Goal: Transaction & Acquisition: Purchase product/service

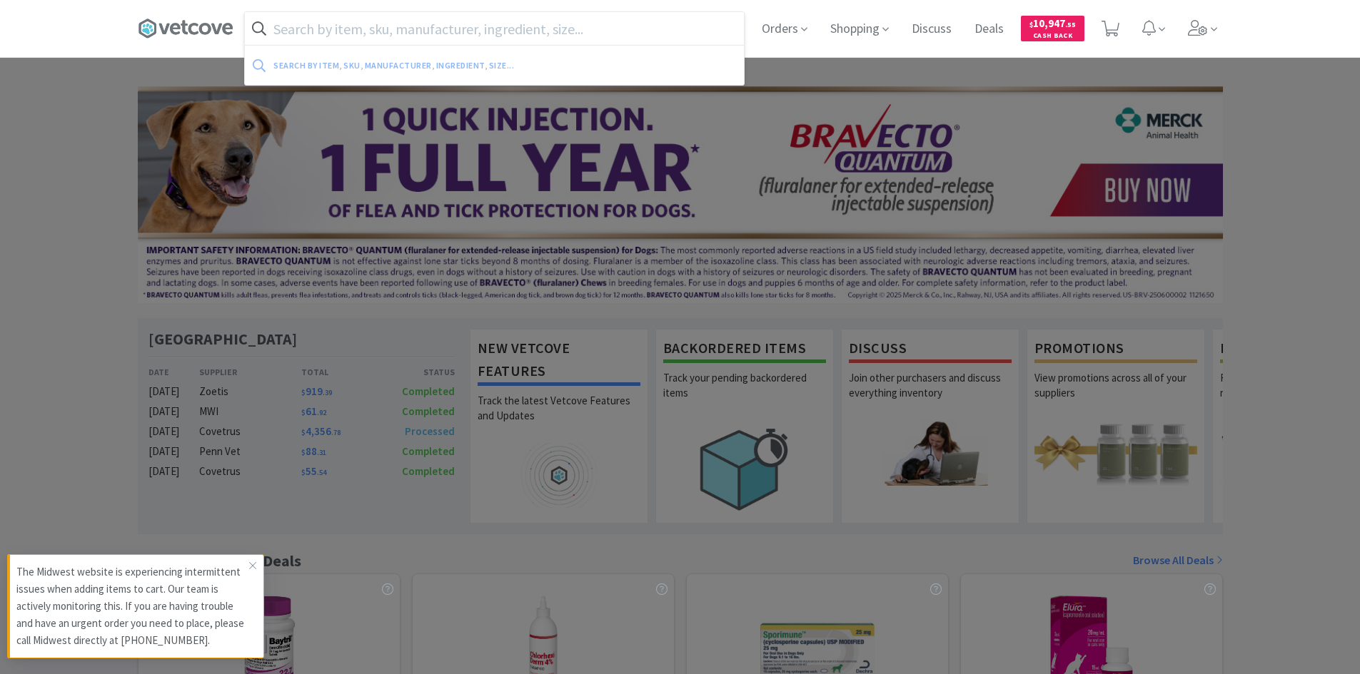
click at [602, 31] on input "text" at bounding box center [494, 28] width 499 height 33
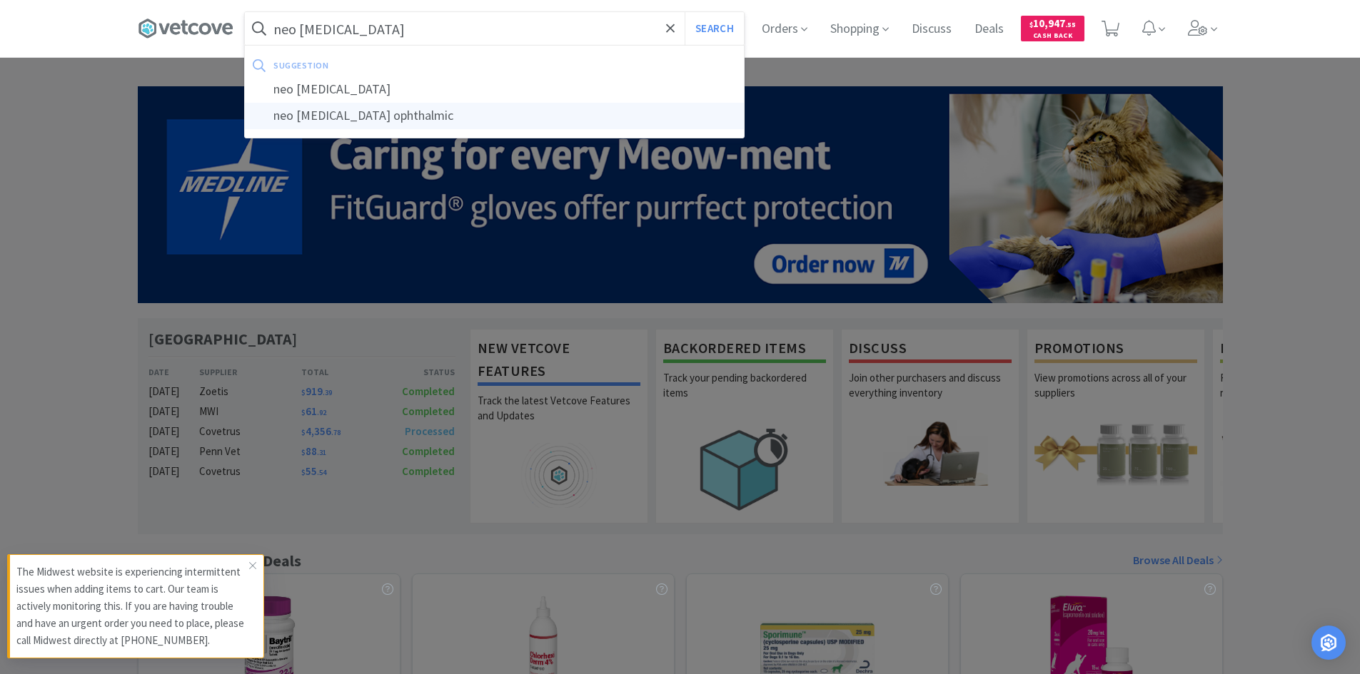
click at [556, 124] on div "neo [MEDICAL_DATA] ophthalmic" at bounding box center [494, 116] width 499 height 26
type input "neo [MEDICAL_DATA] ophthalmic"
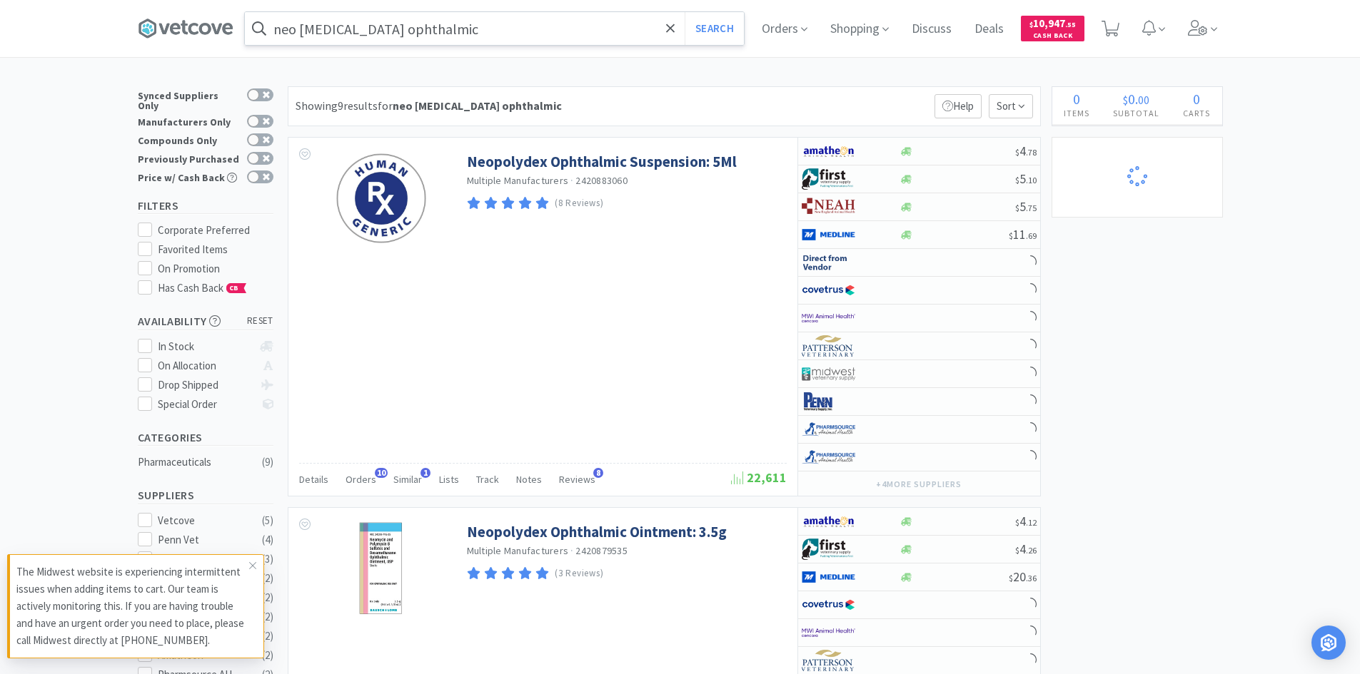
select select "40"
select select "2"
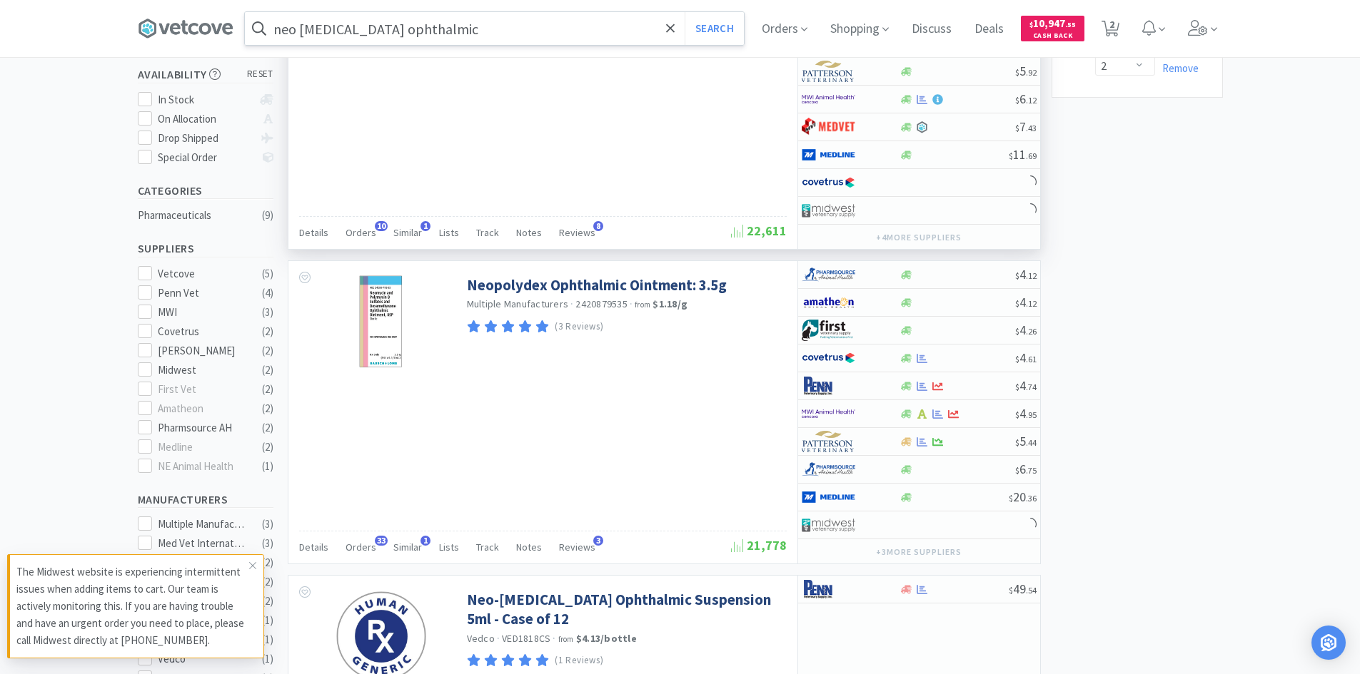
scroll to position [285, 0]
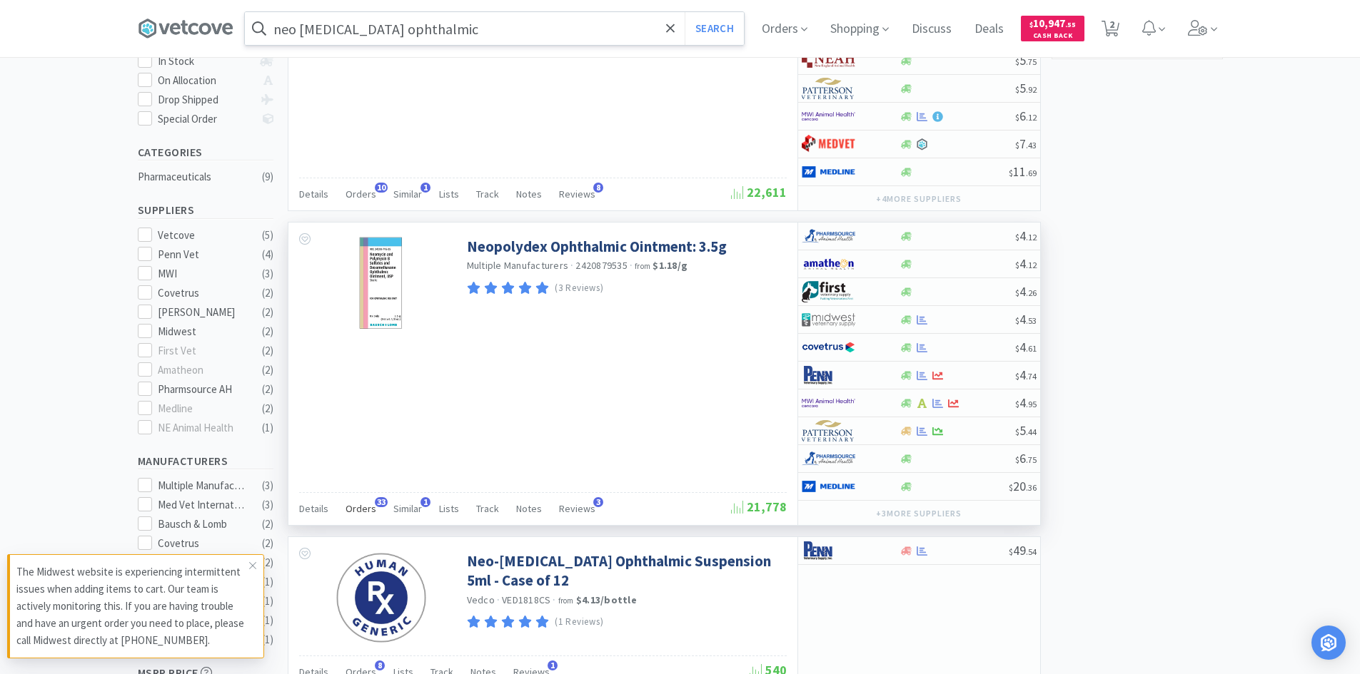
click at [358, 512] on span "Orders" at bounding box center [360, 508] width 31 height 13
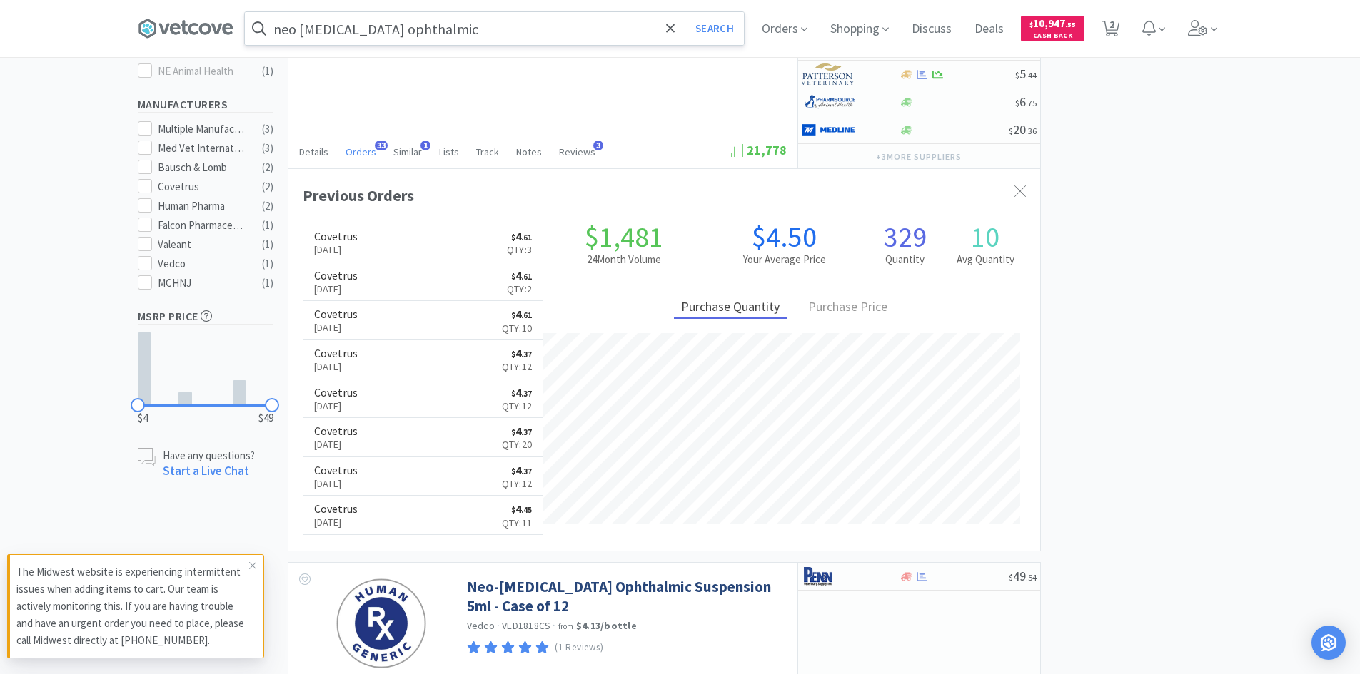
scroll to position [383, 752]
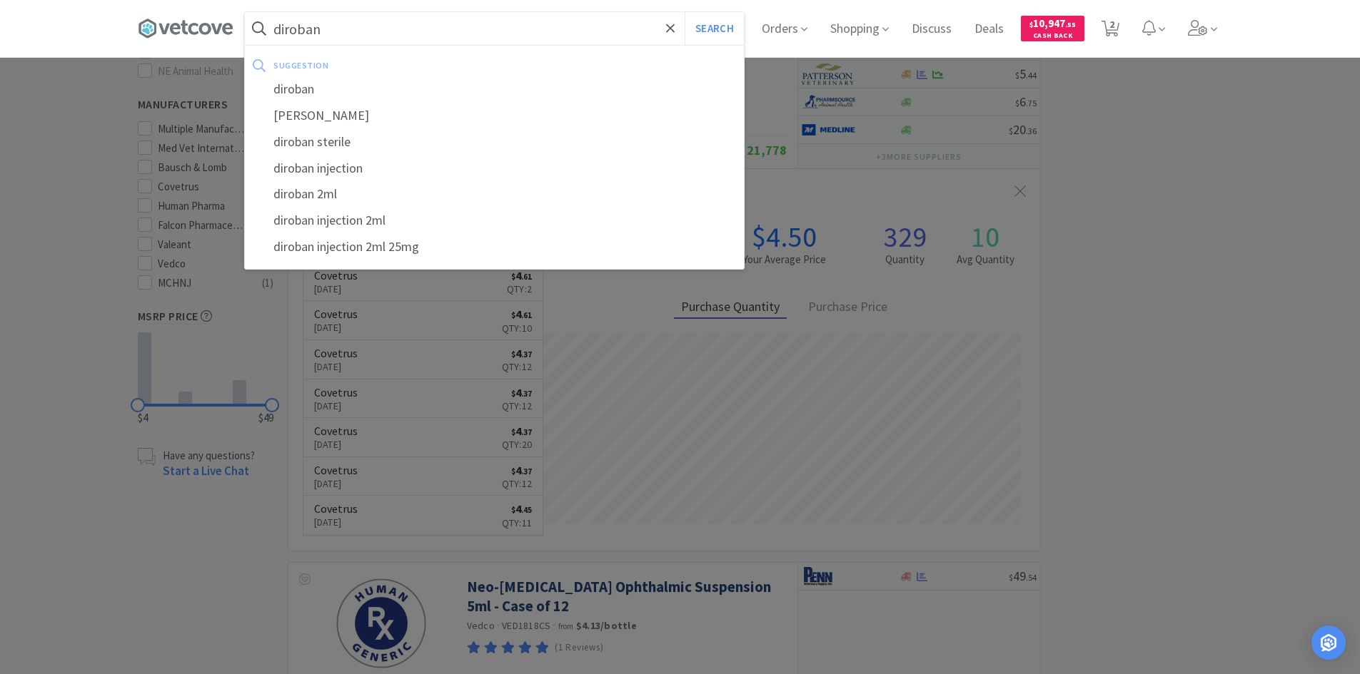
click at [684, 12] on button "Search" at bounding box center [713, 28] width 59 height 33
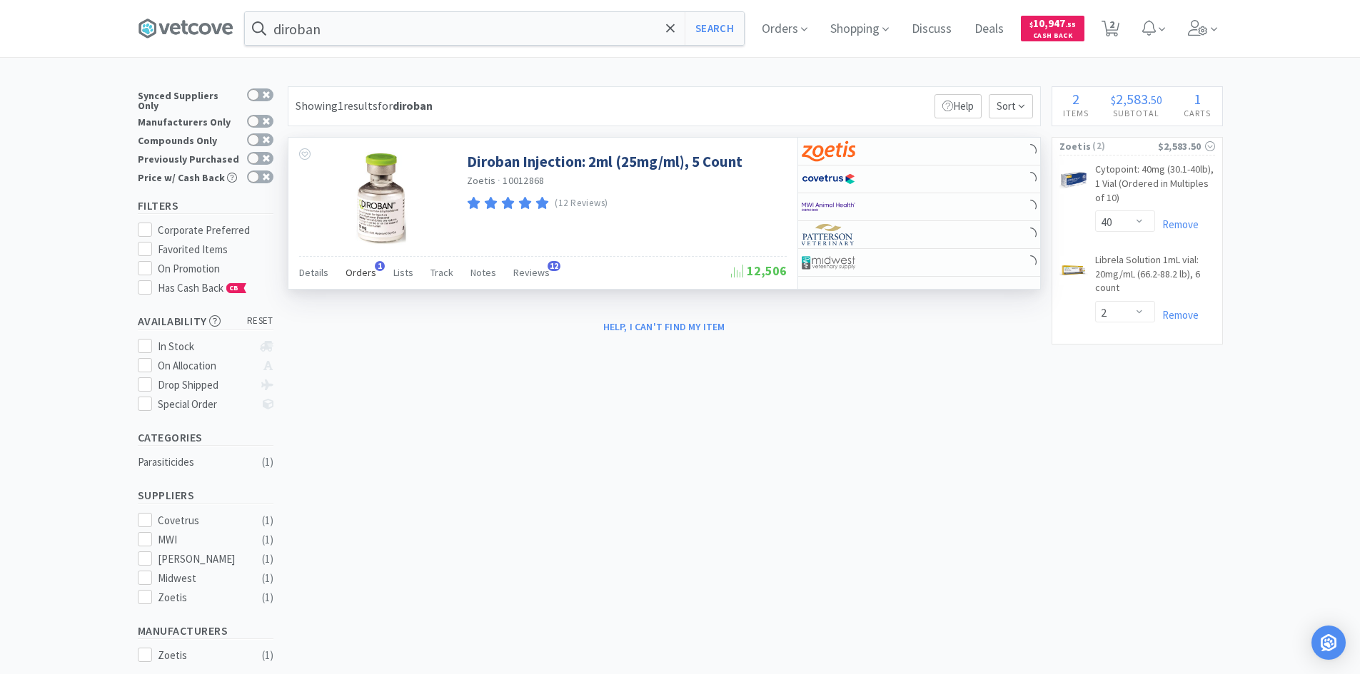
click at [368, 273] on span "Orders" at bounding box center [360, 272] width 31 height 13
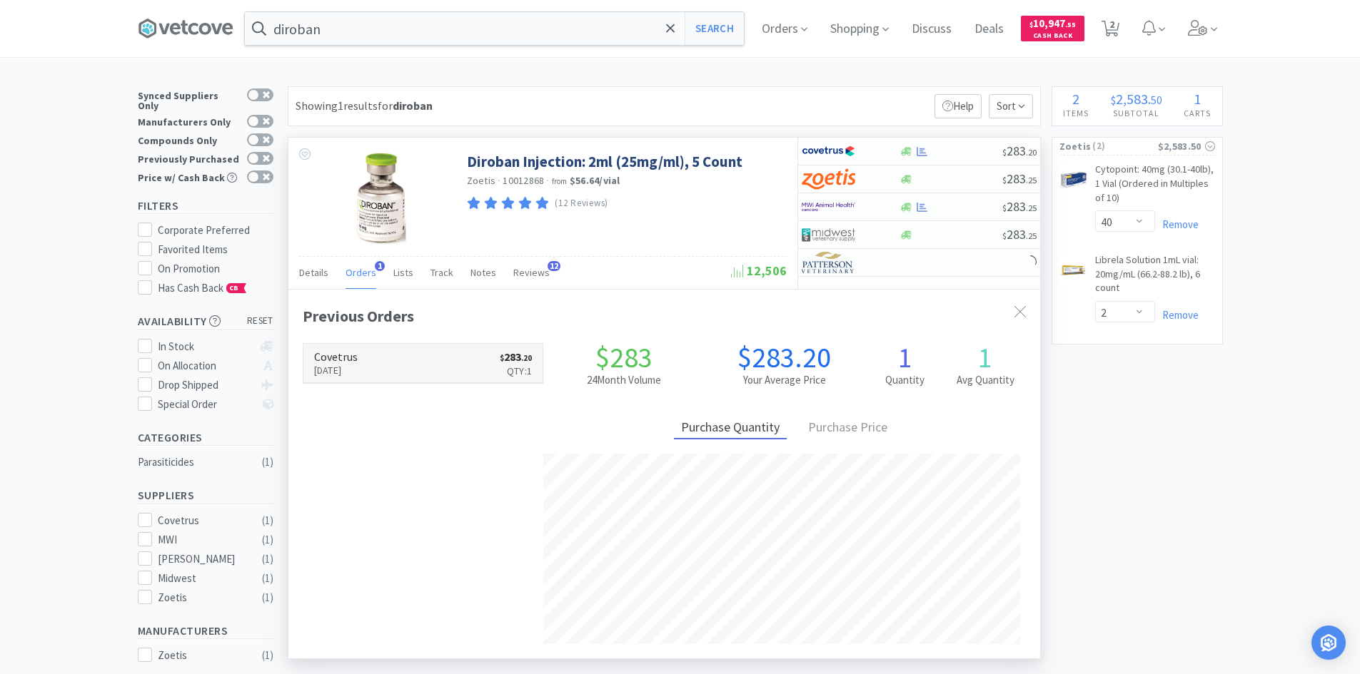
scroll to position [370, 752]
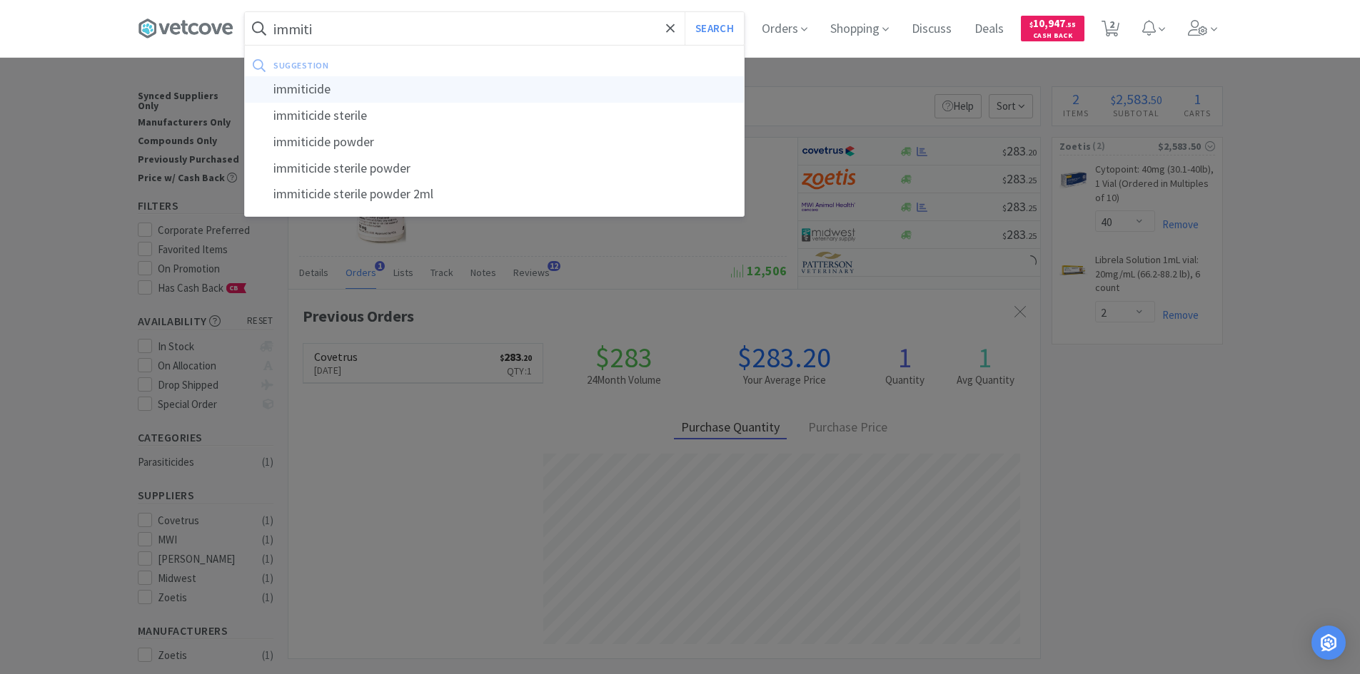
click at [300, 91] on div "immiticide" at bounding box center [494, 89] width 499 height 26
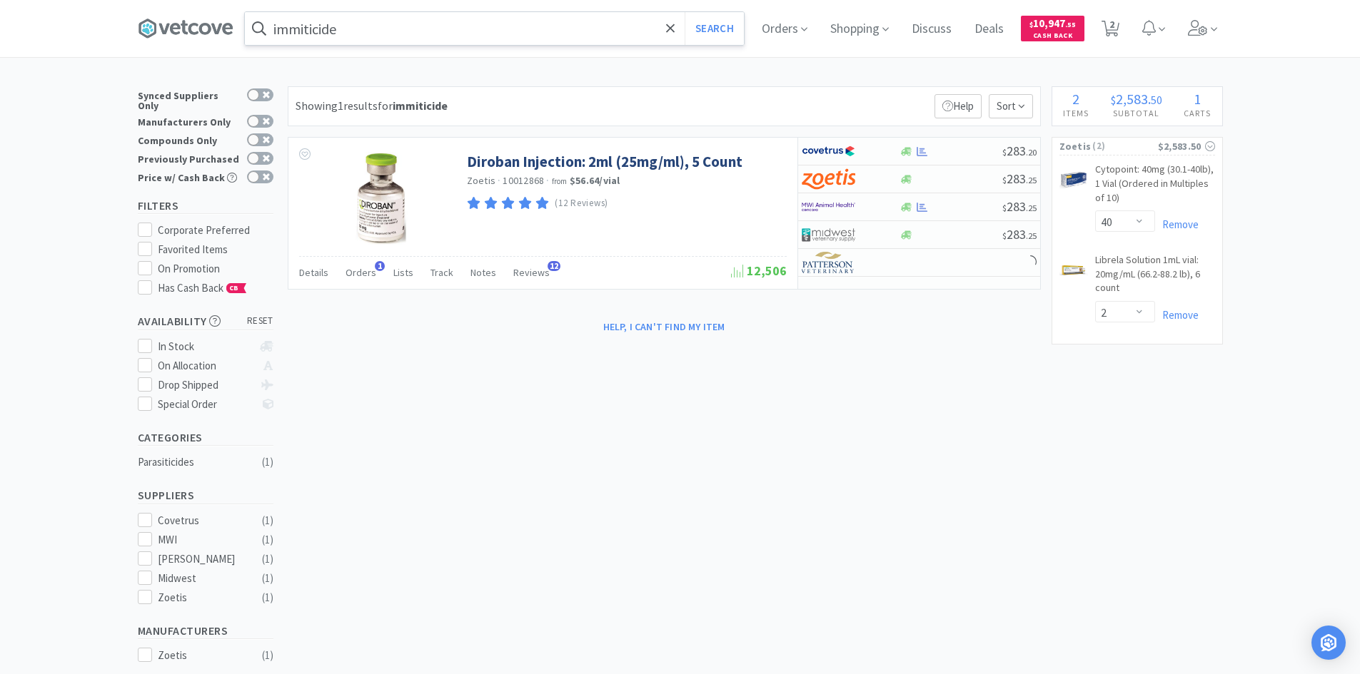
click at [438, 20] on input "immiticide" at bounding box center [494, 28] width 499 height 33
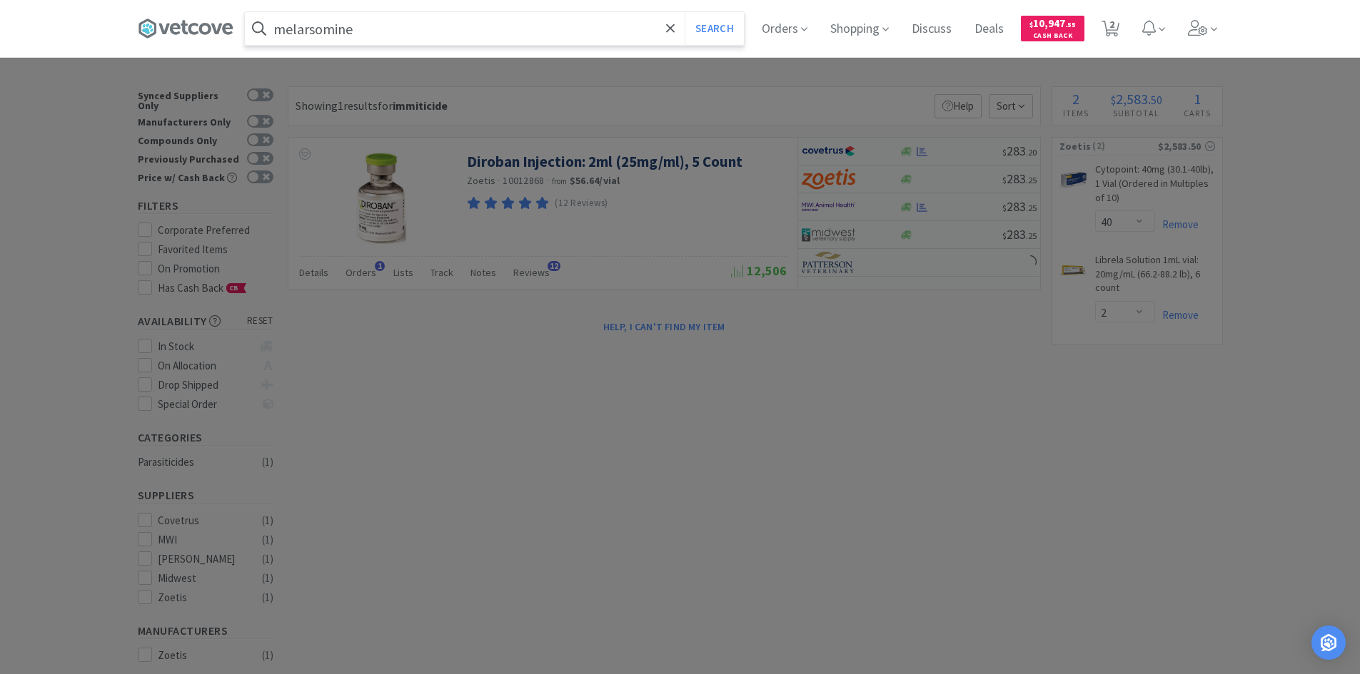
click at [684, 12] on button "Search" at bounding box center [713, 28] width 59 height 33
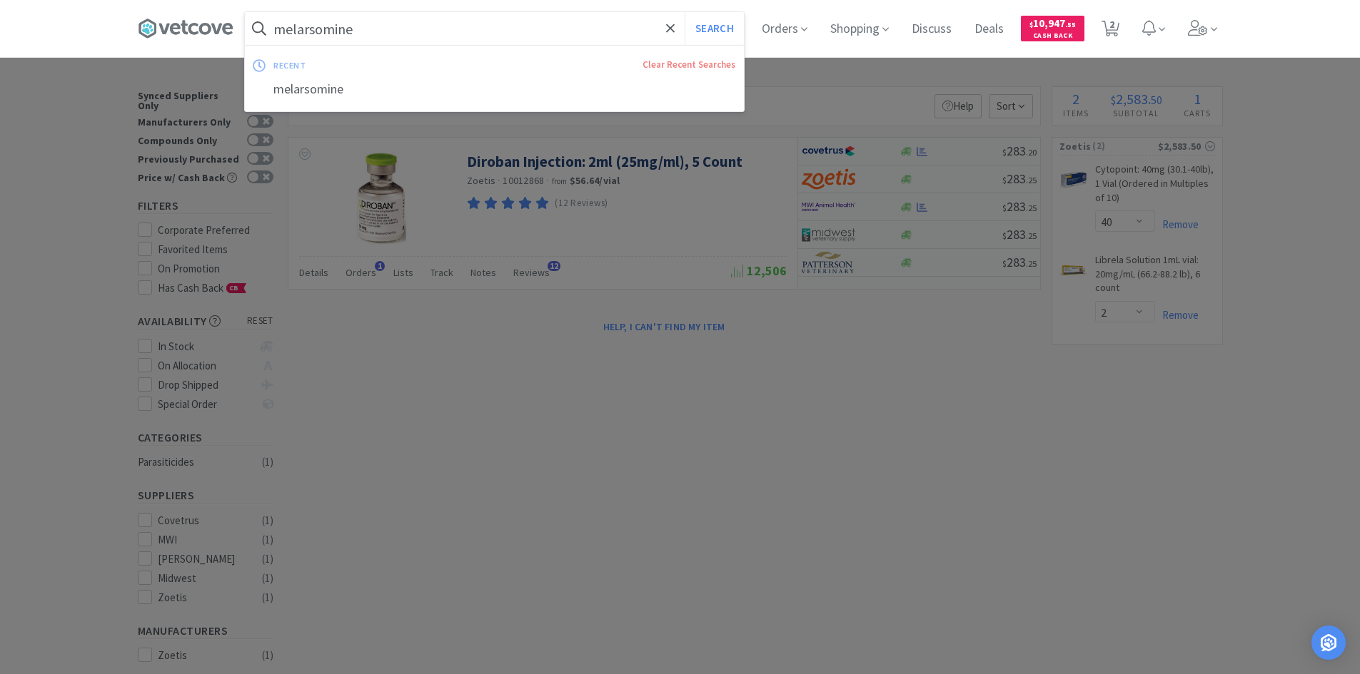
click at [447, 19] on input "melarsomine" at bounding box center [494, 28] width 499 height 33
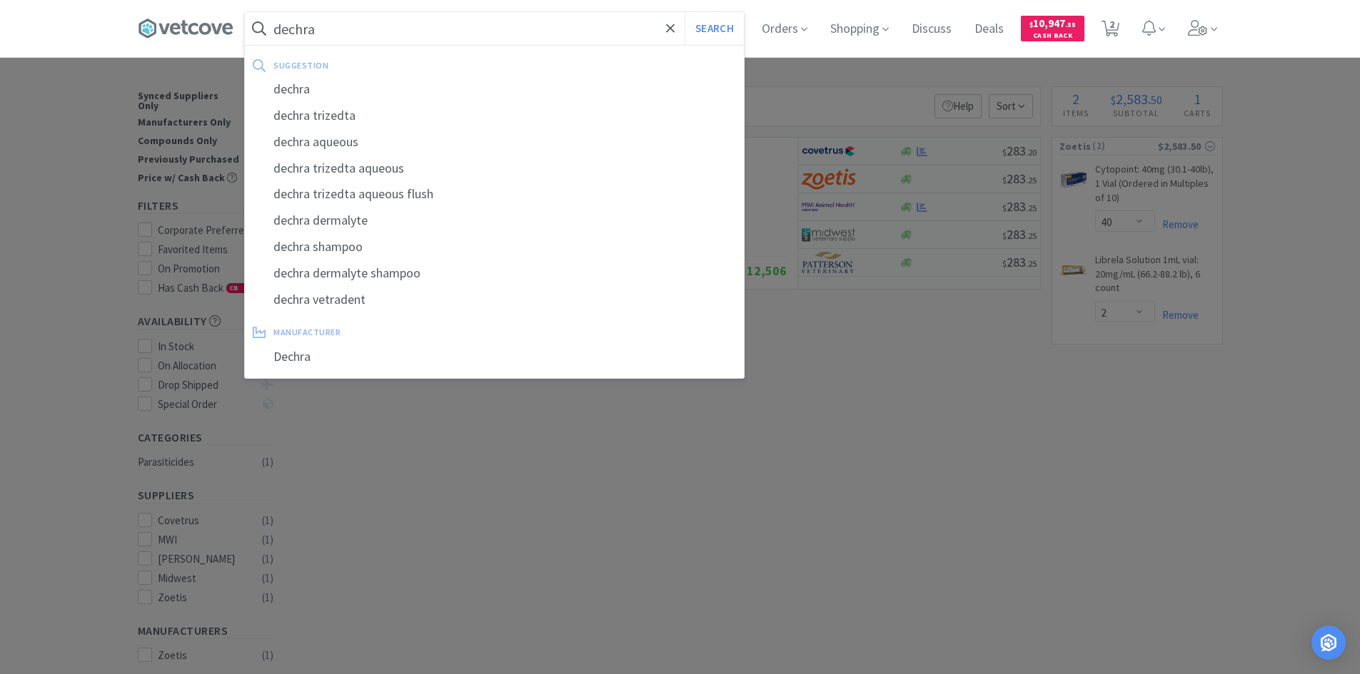
type input "dechra"
click at [684, 12] on button "Search" at bounding box center [713, 28] width 59 height 33
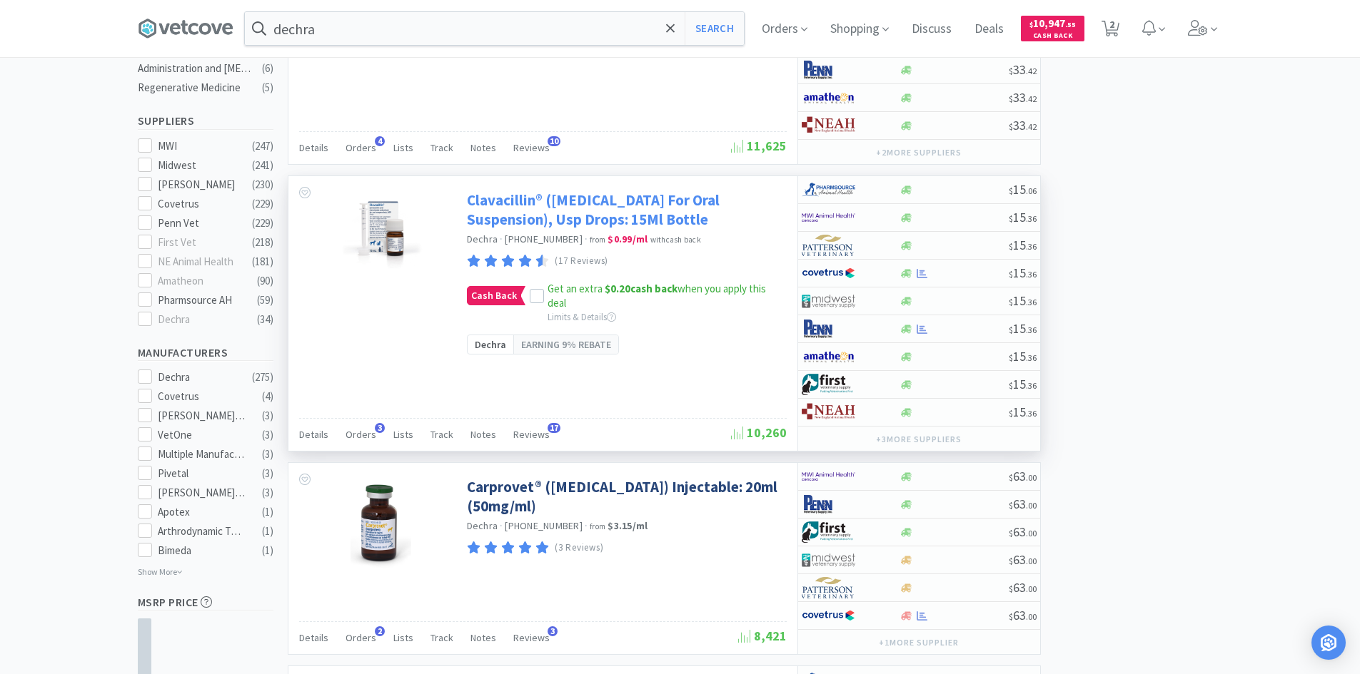
scroll to position [357, 0]
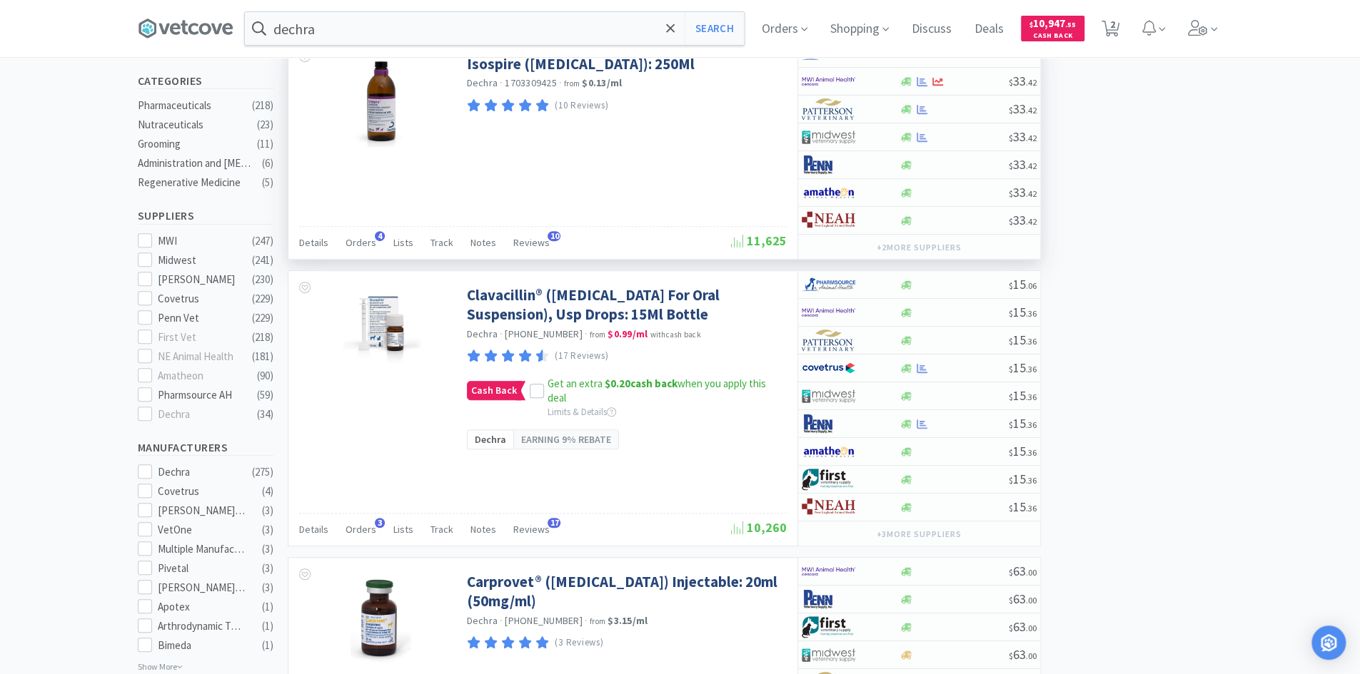
select select "20"
select select "40"
select select "2"
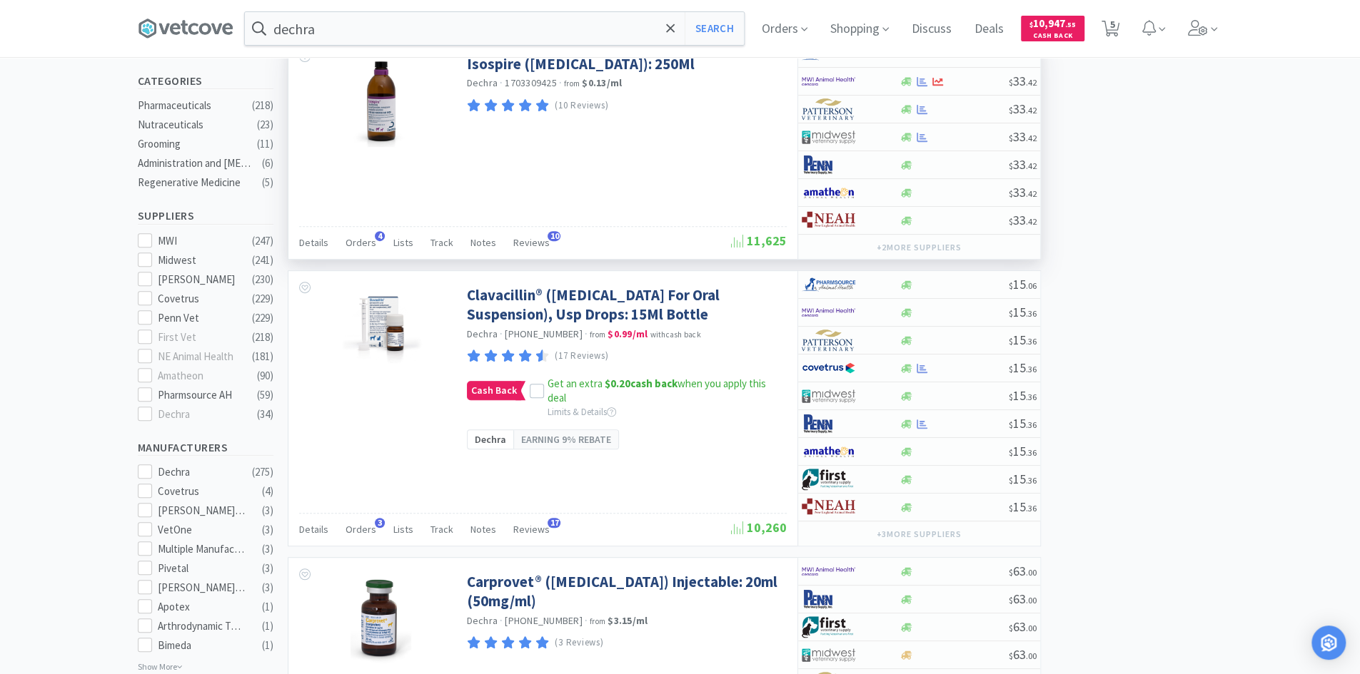
select select "4"
